Goal: Book appointment/travel/reservation

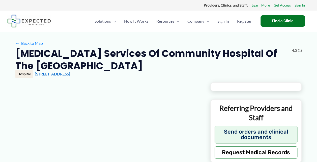
type input "**********"
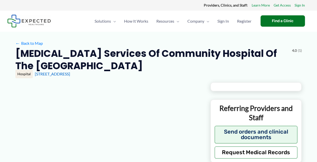
type input "**********"
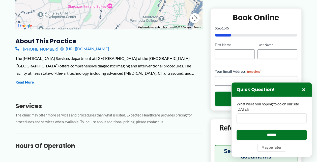
scroll to position [151, 0]
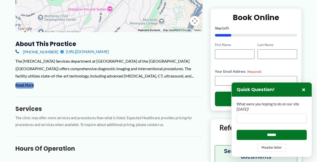
click at [24, 87] on button "Read More" at bounding box center [24, 85] width 18 height 6
